Goal: Navigation & Orientation: Find specific page/section

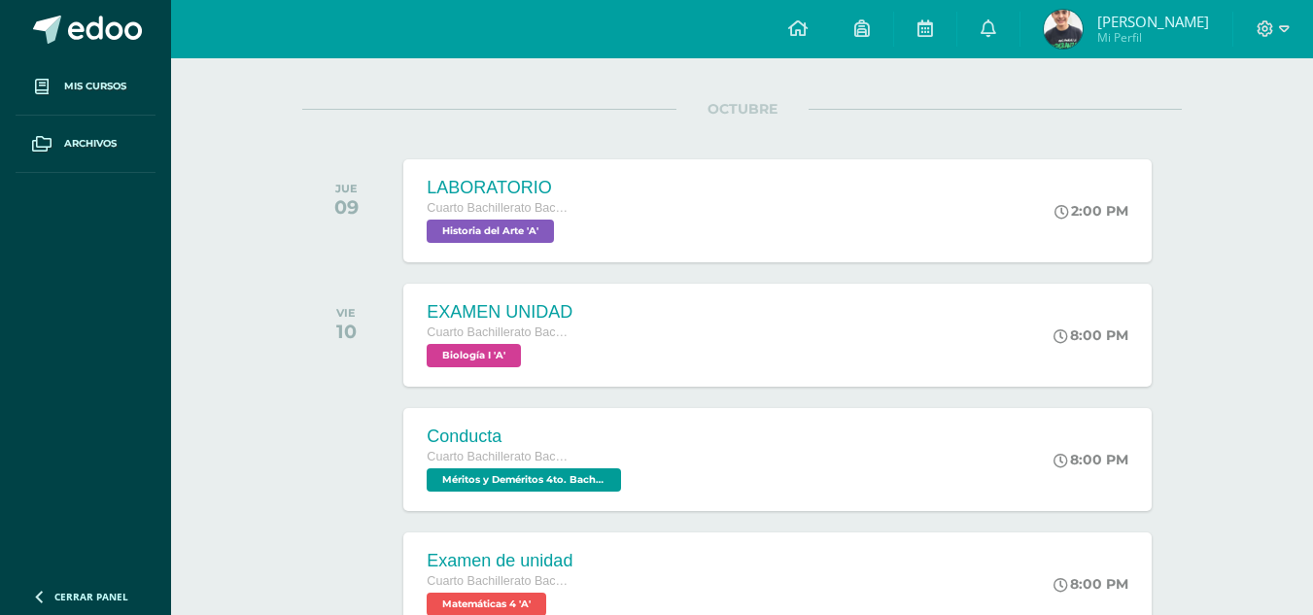
scroll to position [136, 0]
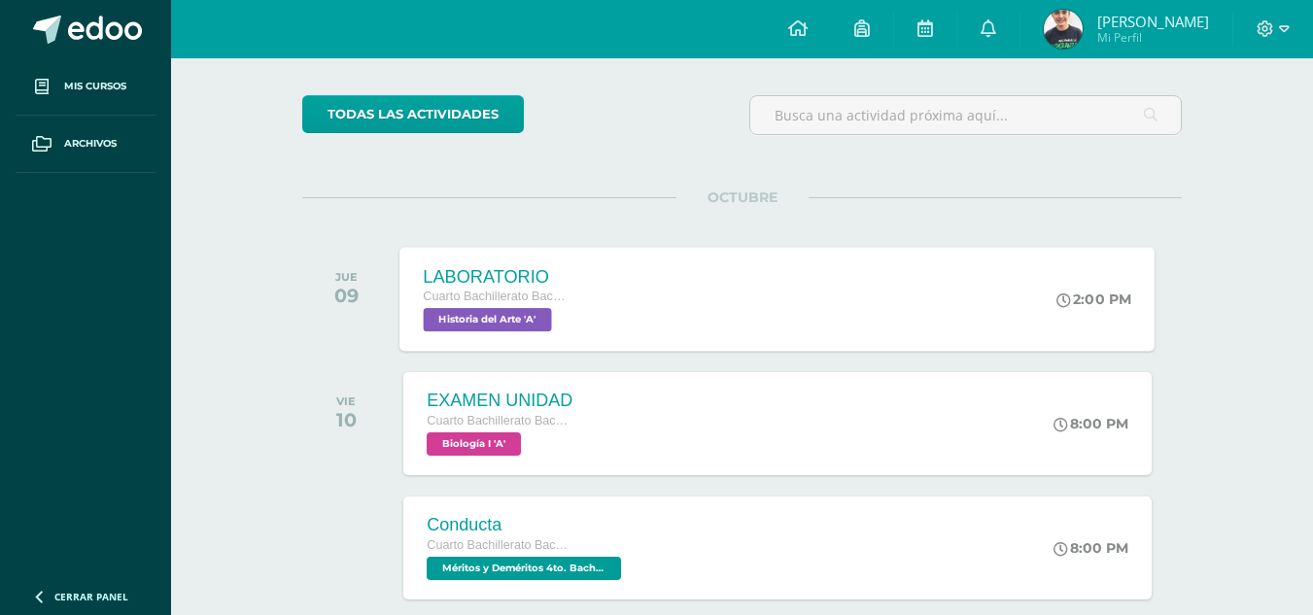
click at [791, 343] on div "LABORATORIO Cuarto Bachillerato Bachillerato en CCLL con Orientación en Diseño …" at bounding box center [778, 299] width 755 height 104
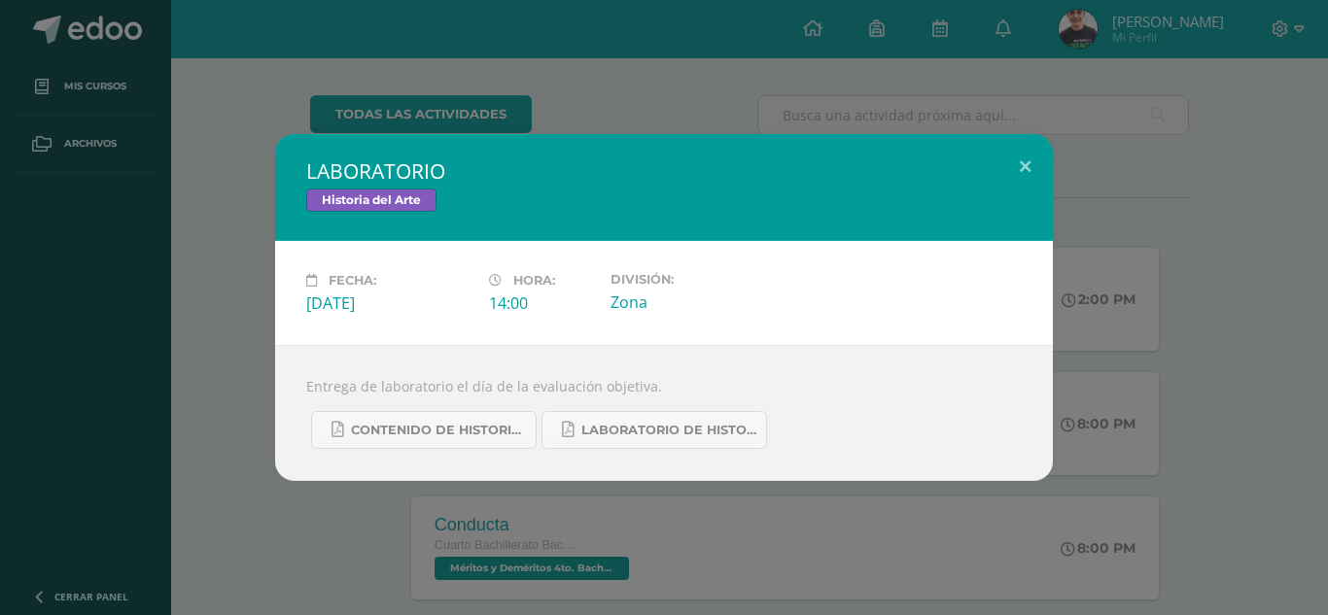
click at [1135, 351] on div "LABORATORIO Historia del Arte Fecha: Jueves 09 de Octubre Hora: 14:00 División:…" at bounding box center [664, 307] width 1312 height 347
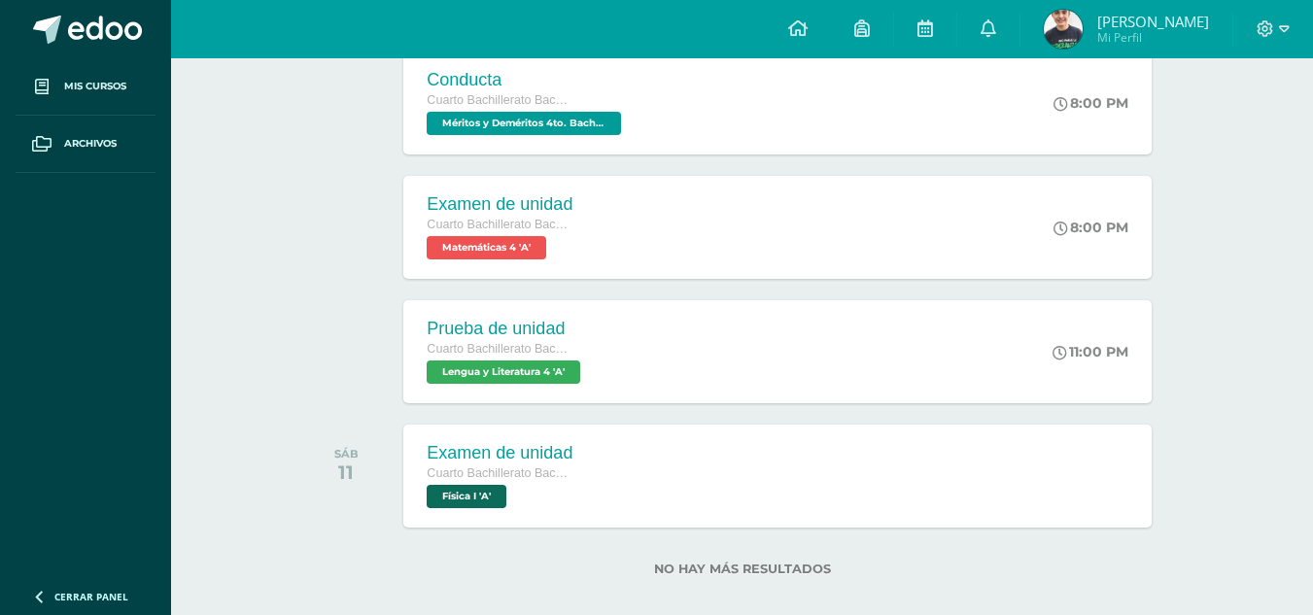
scroll to position [605, 0]
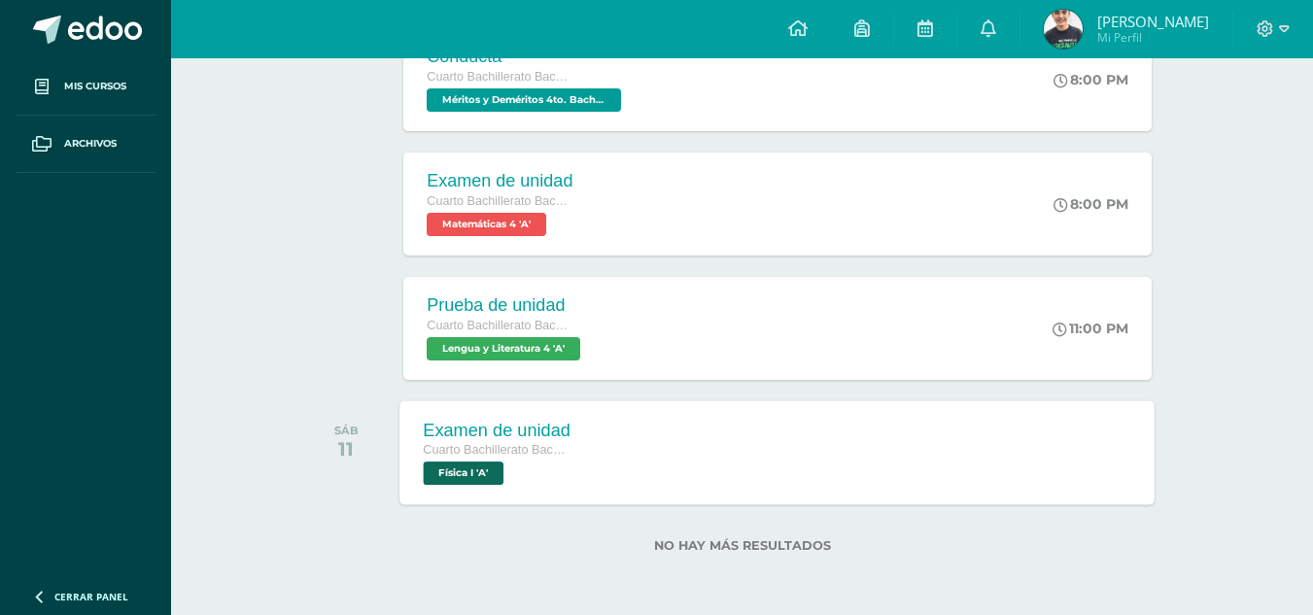
click at [813, 447] on div "Examen de unidad Cuarto Bachillerato Bachillerato en CCLL con Orientación en Di…" at bounding box center [778, 453] width 755 height 104
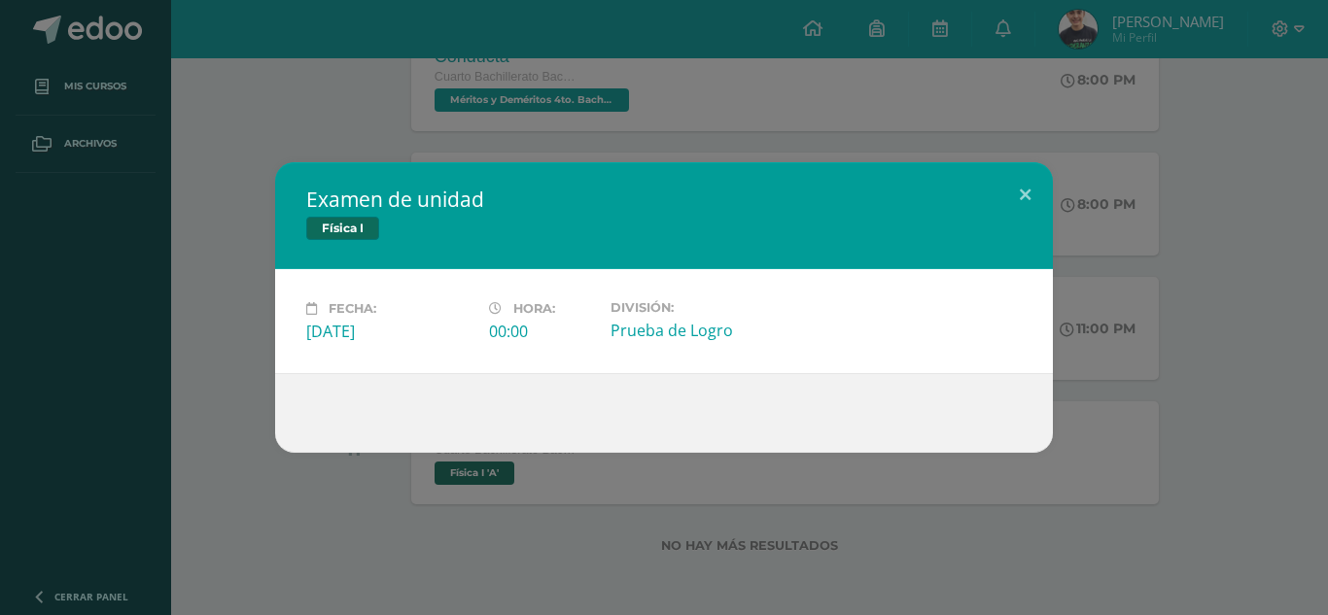
click at [1181, 301] on div "Examen de unidad Física I Fecha: Sábado 11 de Octubre Hora: 00:00 División:" at bounding box center [664, 307] width 1312 height 291
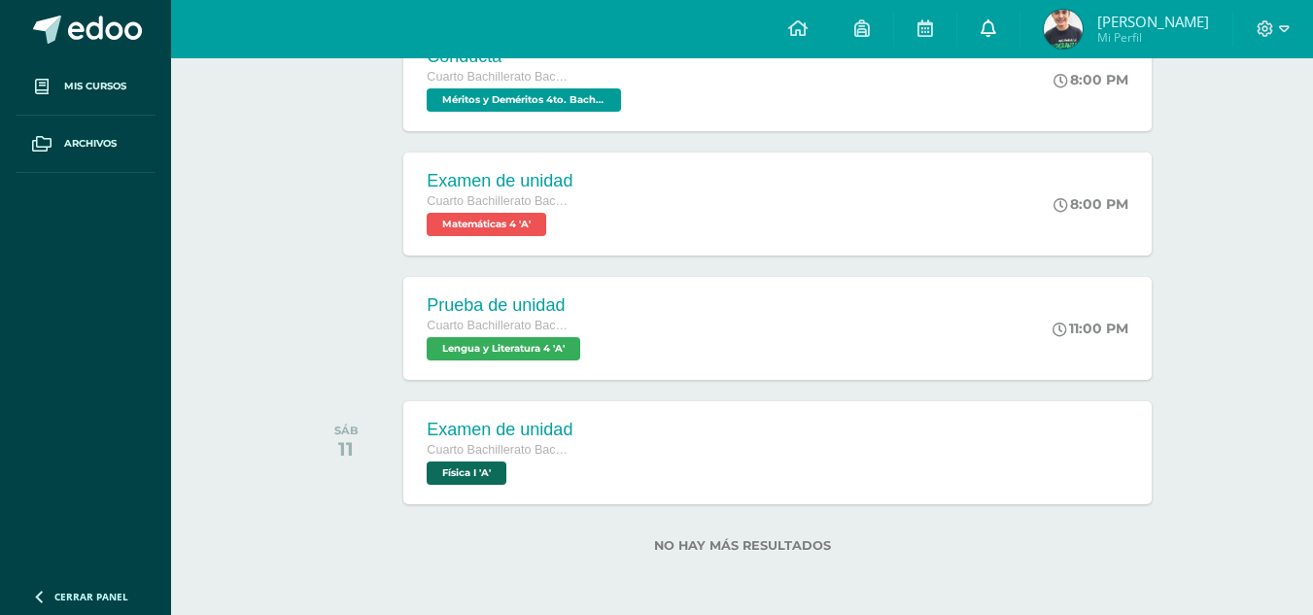
click at [989, 30] on link at bounding box center [989, 29] width 62 height 58
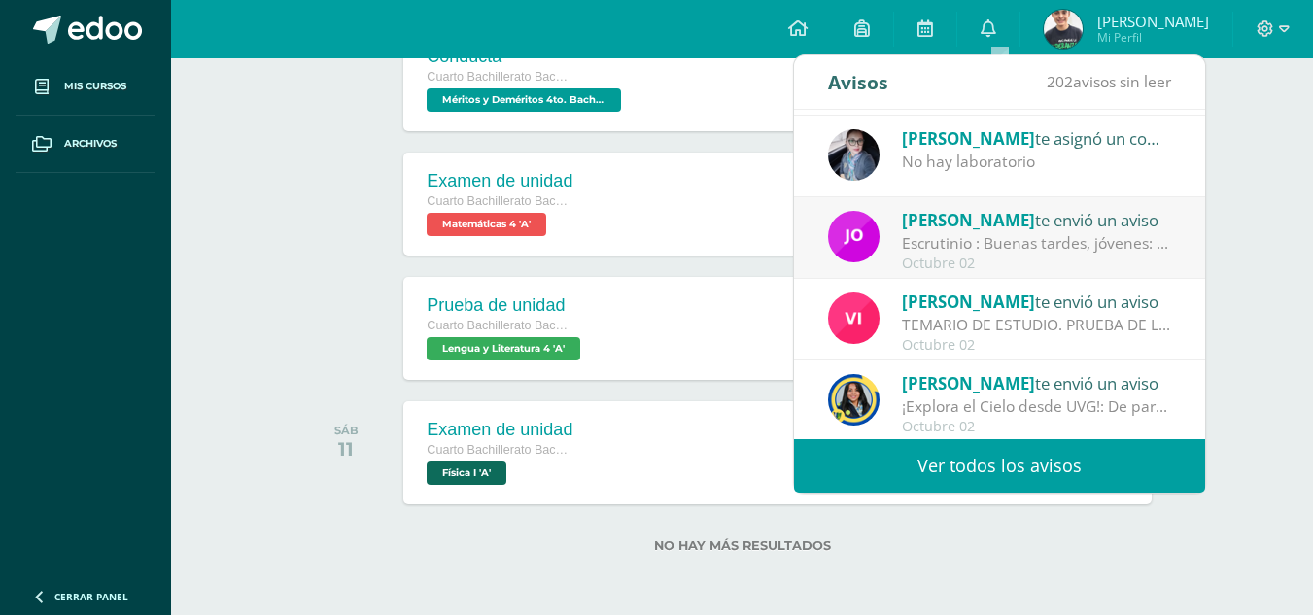
scroll to position [0, 0]
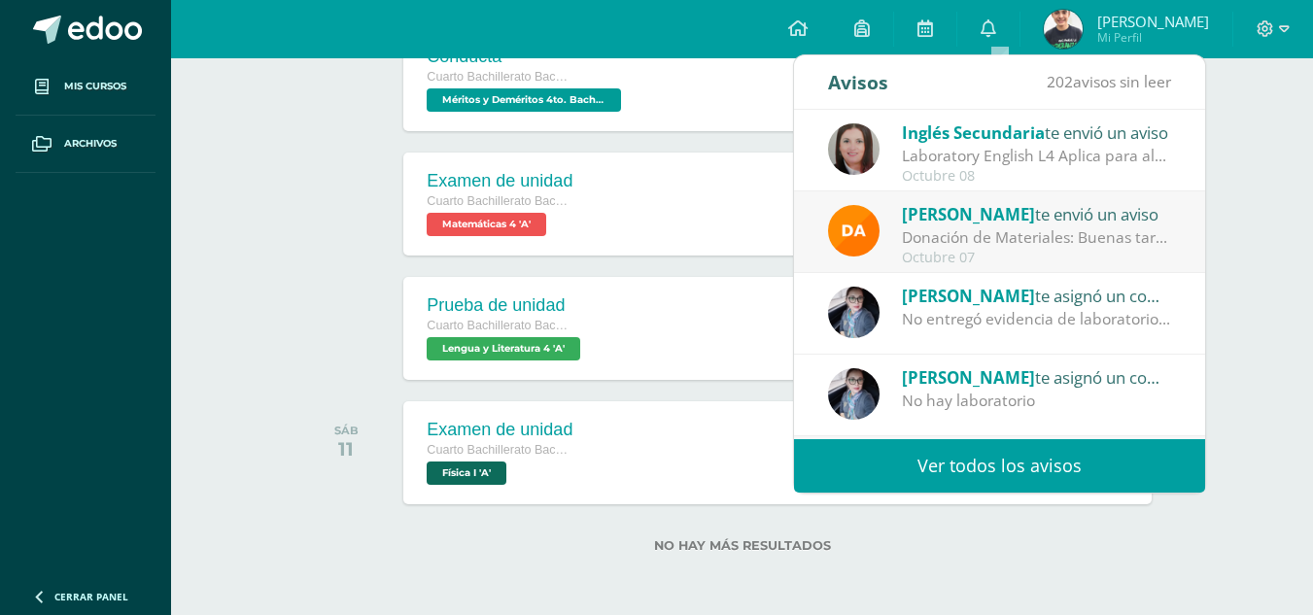
click at [335, 289] on div at bounding box center [351, 328] width 98 height 103
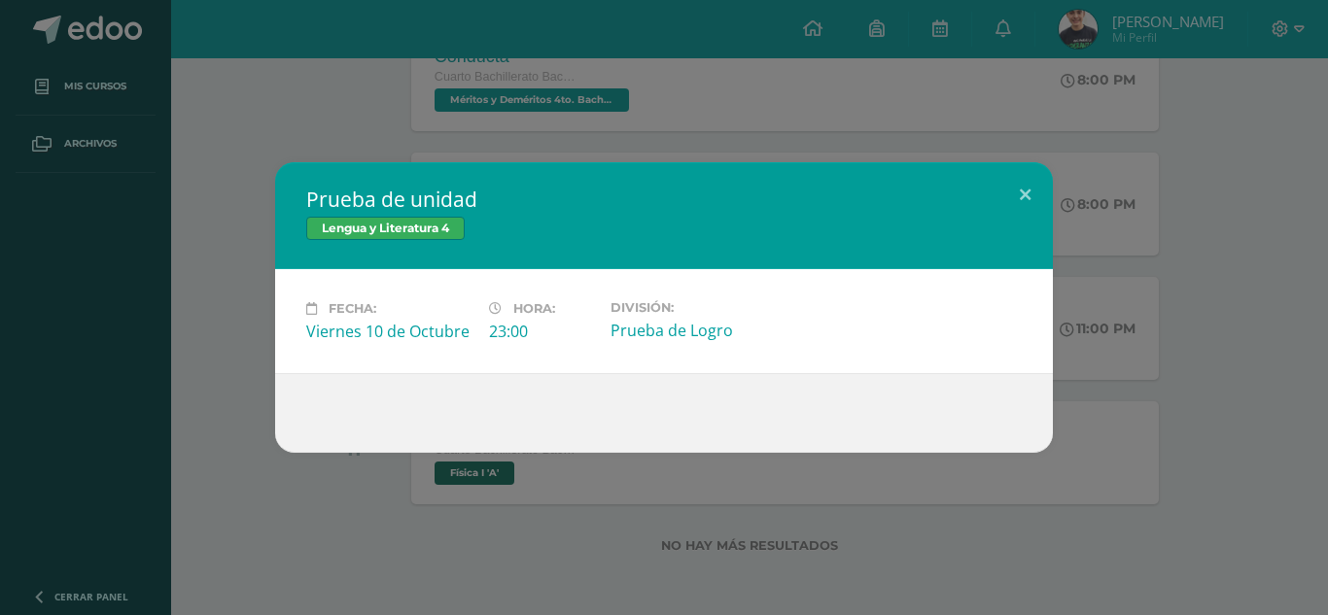
click at [842, 70] on div "Prueba de unidad Lengua y Literatura 4 Fecha: Viernes 10 de Octubre Hora: 23:00…" at bounding box center [664, 307] width 1328 height 615
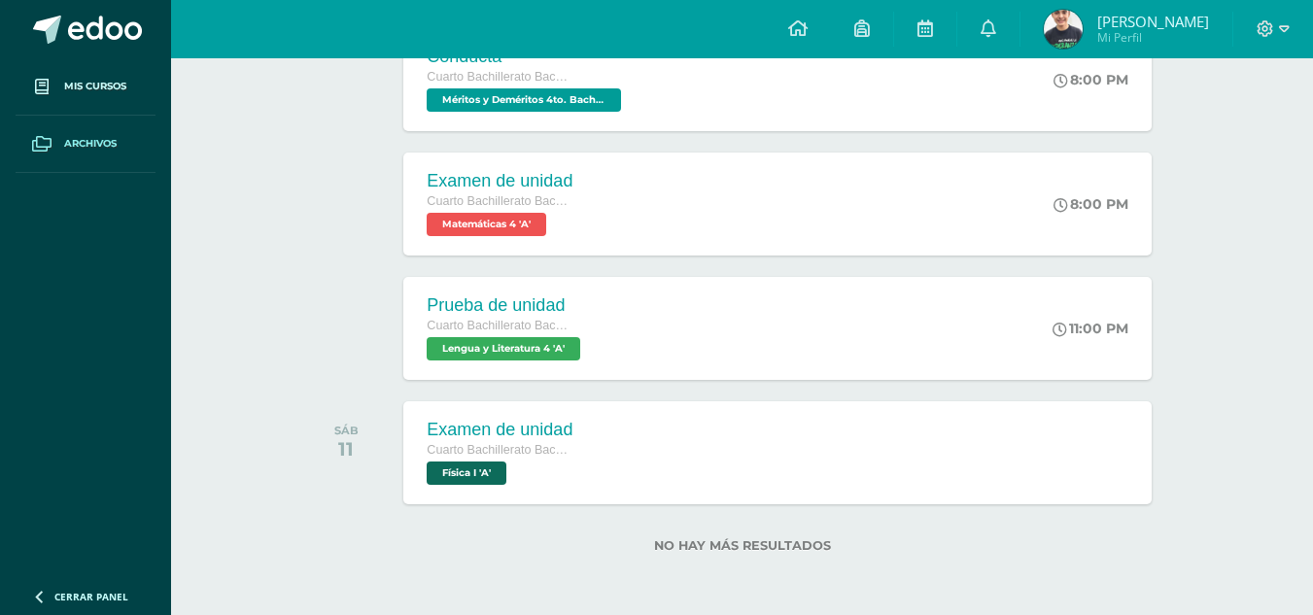
click at [75, 143] on span "Archivos" at bounding box center [90, 144] width 52 height 16
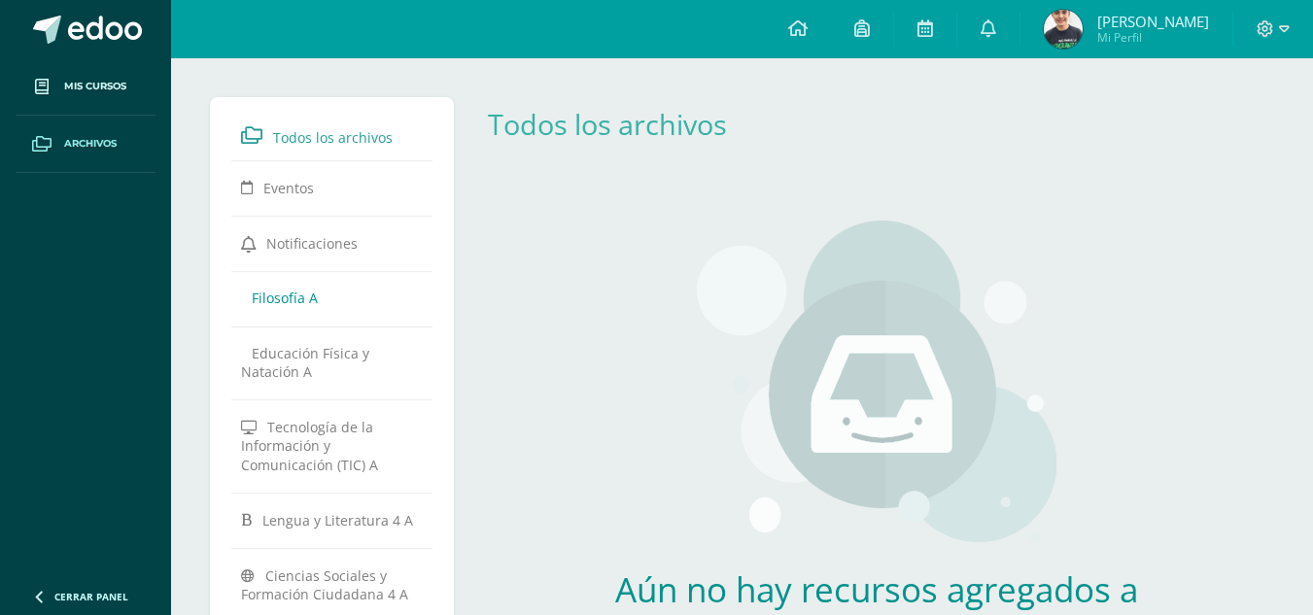
click at [291, 293] on span "Filosofía A" at bounding box center [285, 298] width 66 height 18
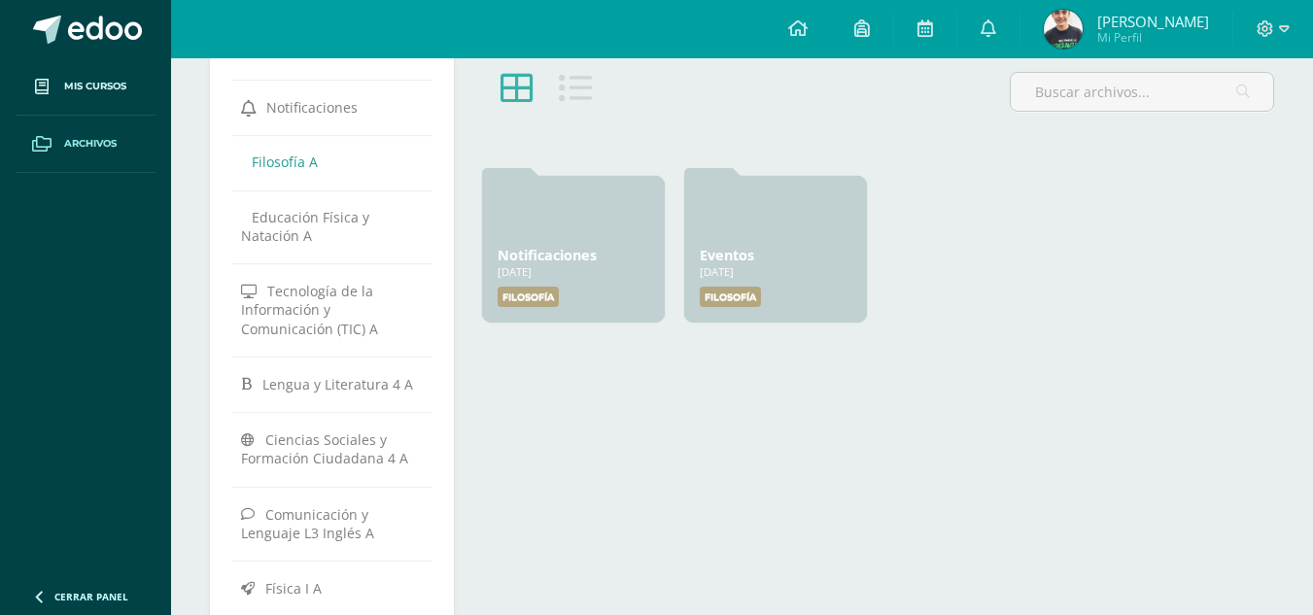
scroll to position [105, 0]
